Goal: Find specific page/section: Find specific page/section

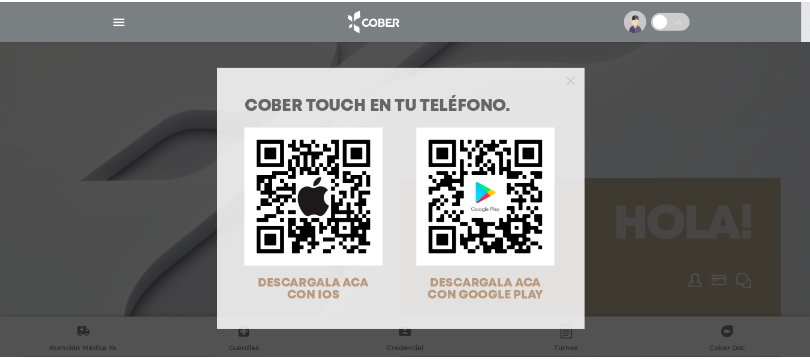
scroll to position [68, 0]
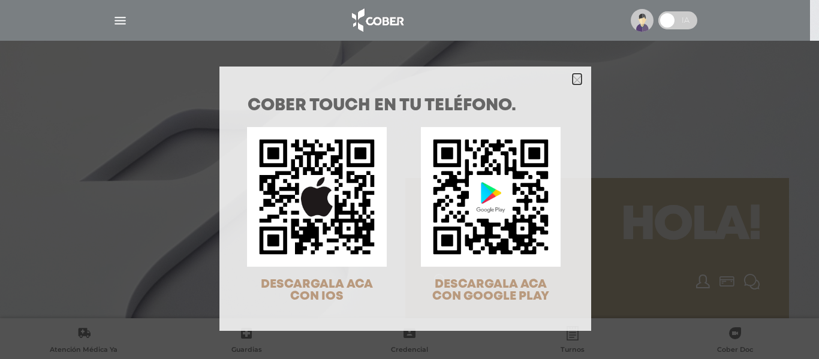
click at [573, 78] on icon "Close" at bounding box center [577, 80] width 9 height 9
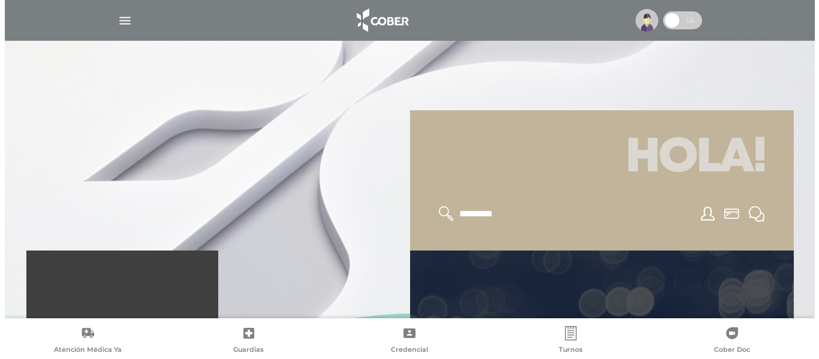
scroll to position [0, 0]
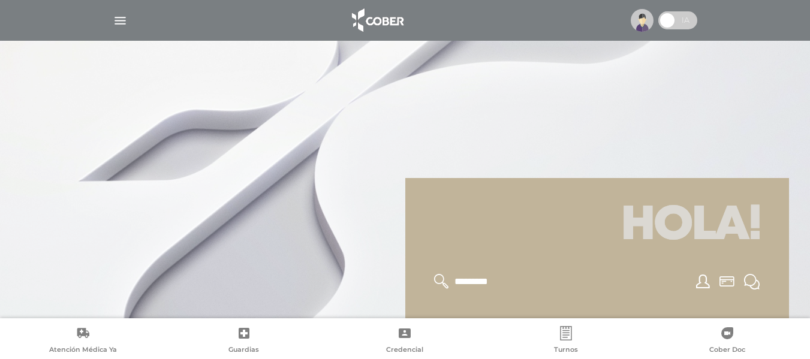
click at [119, 17] on img "button" at bounding box center [120, 20] width 15 height 15
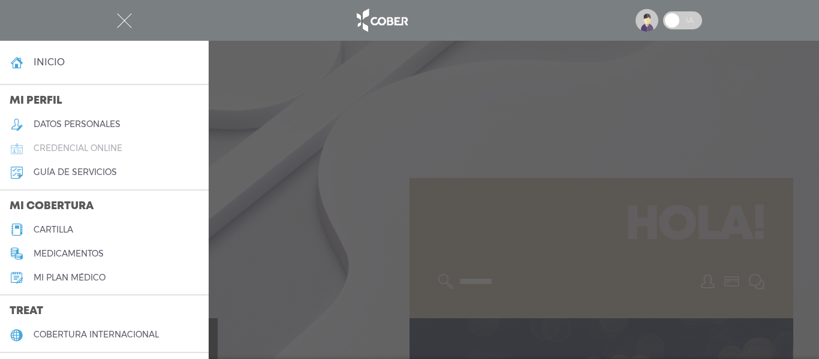
click at [113, 155] on link "credencial online" at bounding box center [104, 149] width 209 height 24
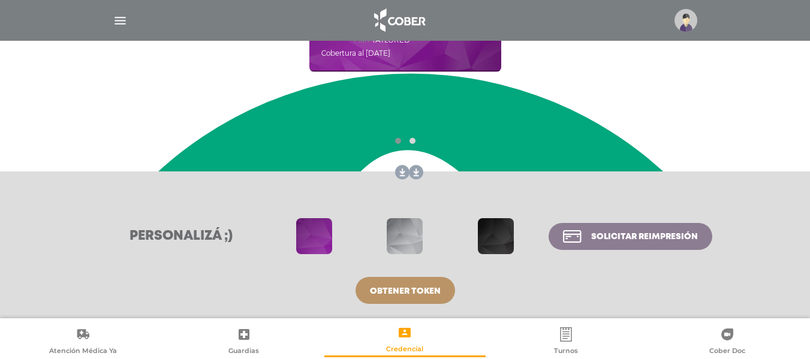
scroll to position [310, 0]
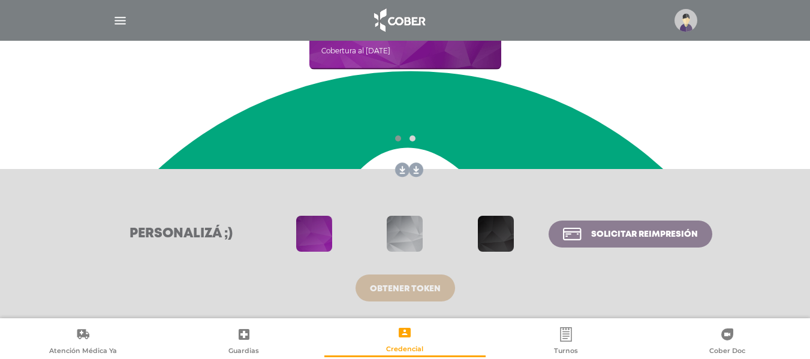
click at [366, 281] on link "Obtener token" at bounding box center [406, 288] width 100 height 27
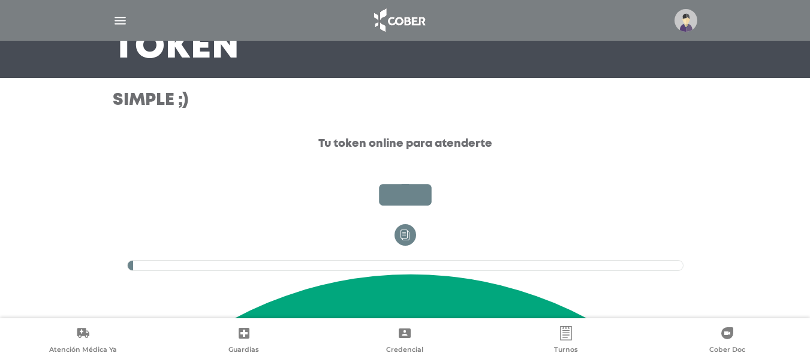
scroll to position [111, 0]
